Goal: Find specific page/section: Find specific page/section

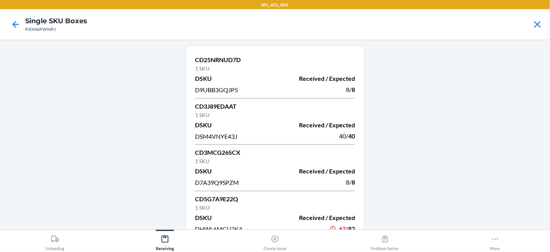
scroll to position [150, 0]
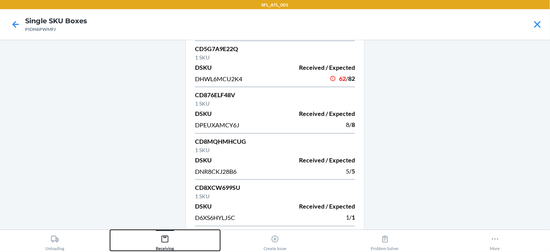
click at [167, 242] on icon at bounding box center [164, 238] width 7 height 7
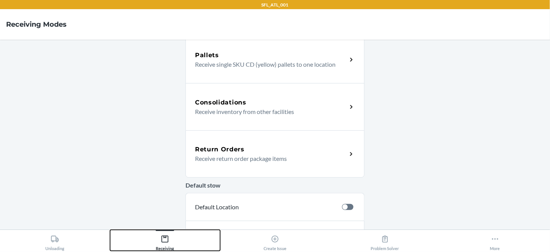
scroll to position [335, 0]
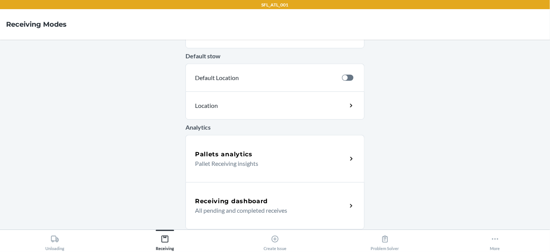
click at [275, 152] on div "Pallets analytics" at bounding box center [271, 154] width 152 height 9
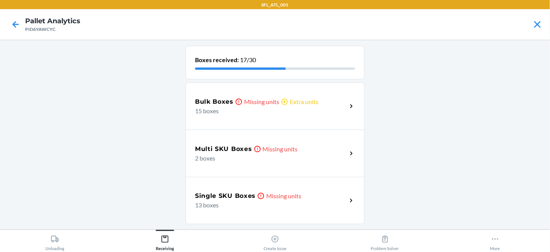
click at [213, 153] on h5 "Multi SKU Boxes" at bounding box center [223, 148] width 57 height 9
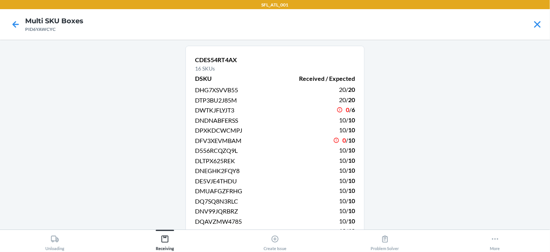
click at [344, 125] on div "10 / 10" at bounding box center [347, 120] width 16 height 10
click at [348, 155] on div "10 / 10" at bounding box center [347, 150] width 16 height 10
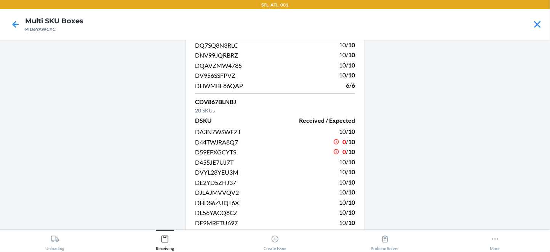
scroll to position [156, 0]
